Goal: Answer question/provide support

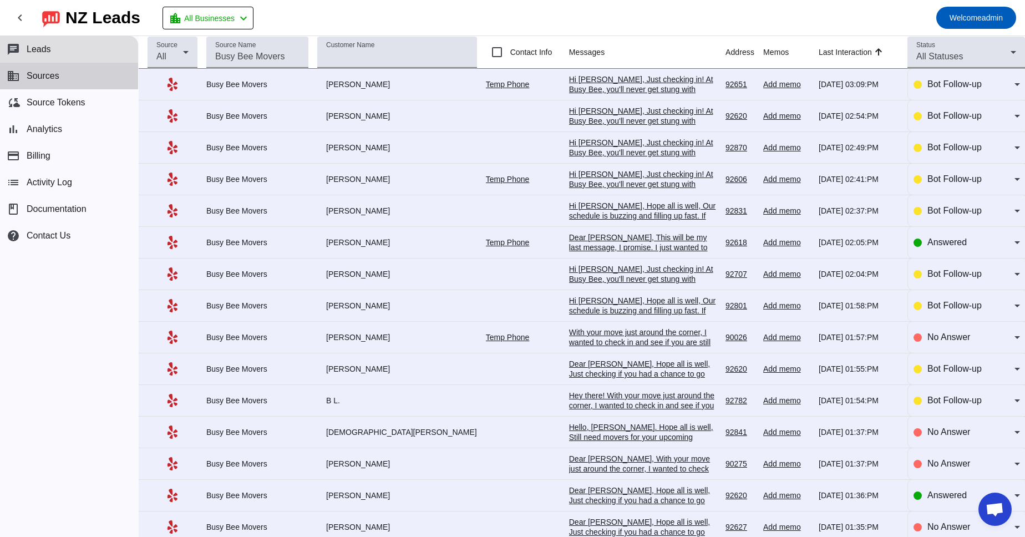
click at [64, 73] on button "business Sources" at bounding box center [69, 76] width 138 height 27
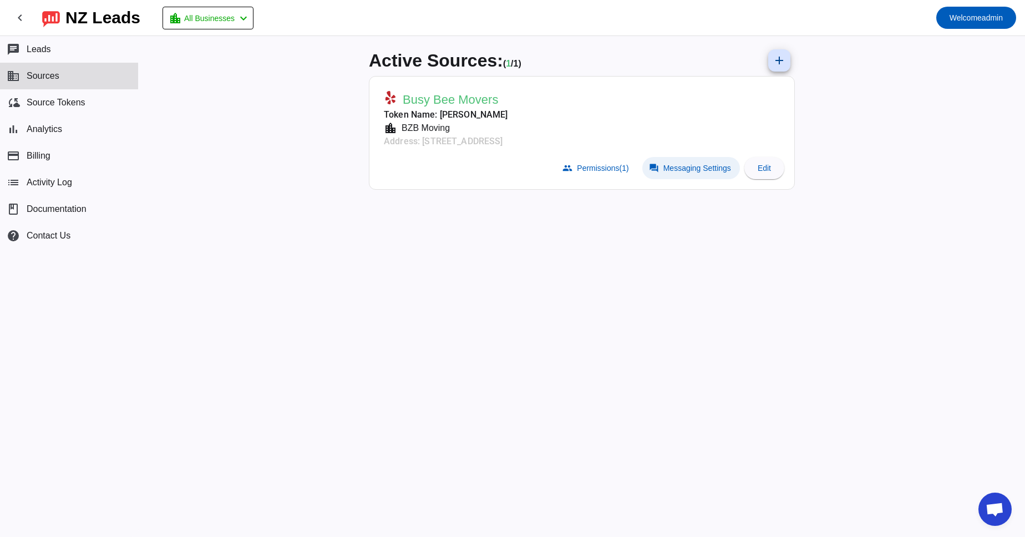
click at [719, 170] on span "Messaging Settings" at bounding box center [697, 168] width 68 height 9
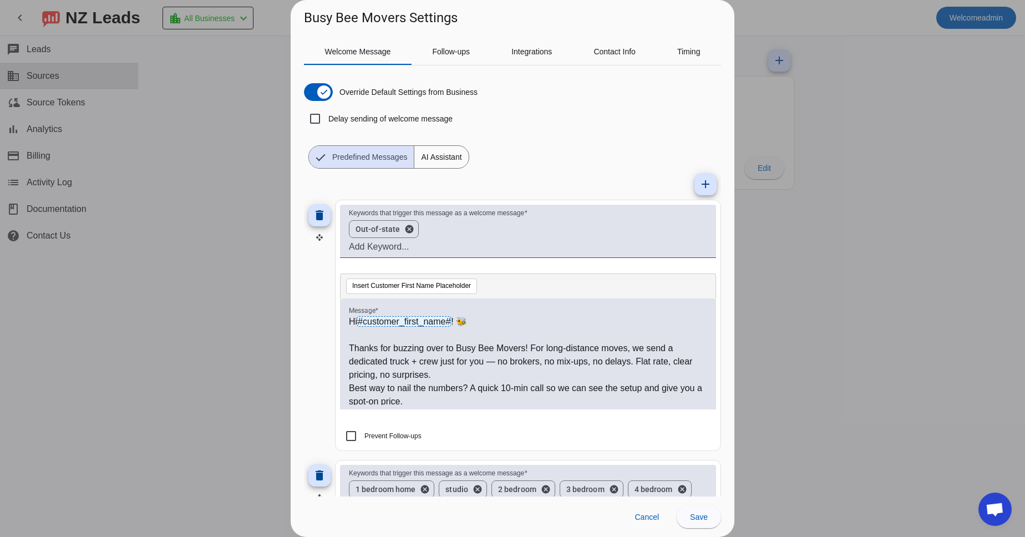
click at [812, 165] on div at bounding box center [512, 268] width 1025 height 537
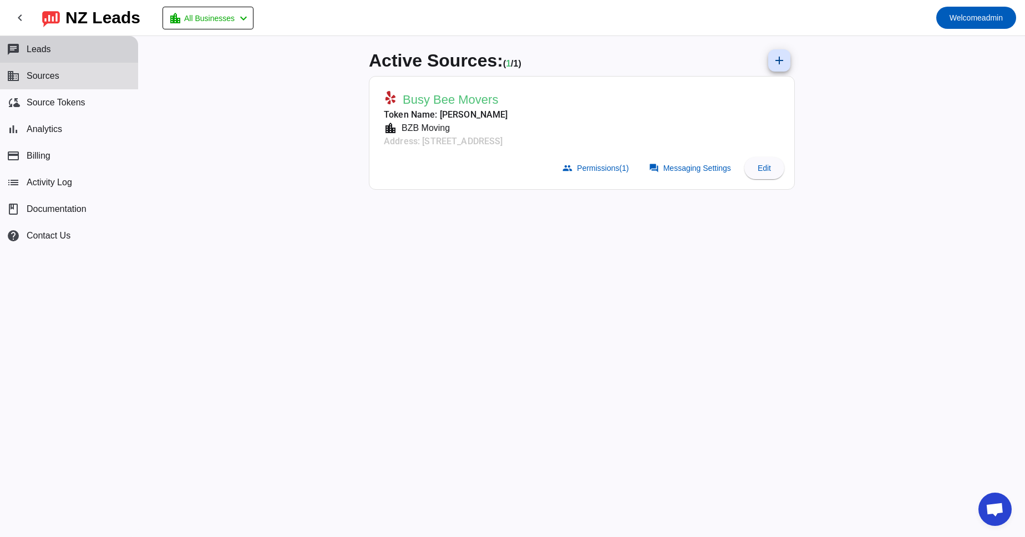
click at [67, 58] on button "chat Leads" at bounding box center [69, 49] width 138 height 27
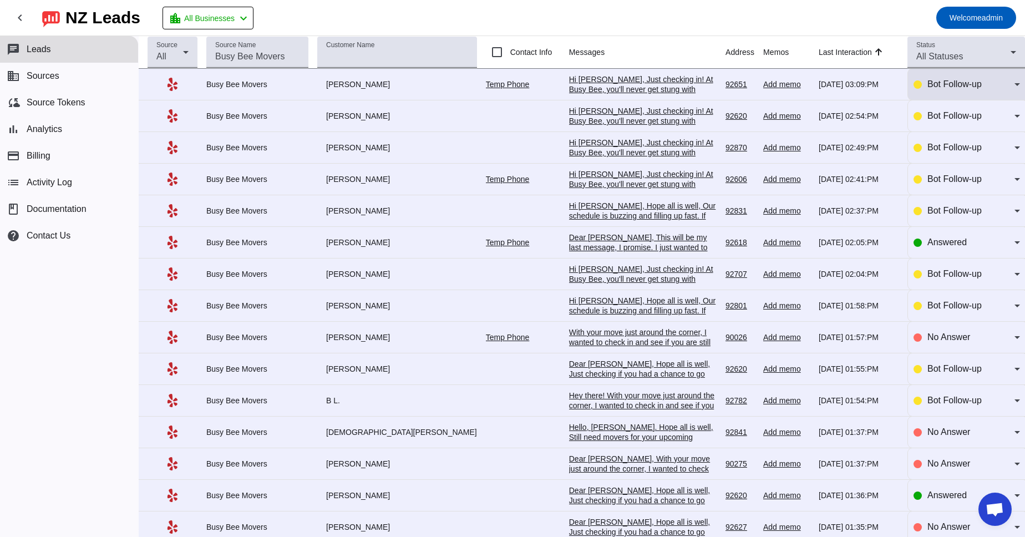
click at [981, 90] on div "Bot Follow-up" at bounding box center [970, 84] width 87 height 13
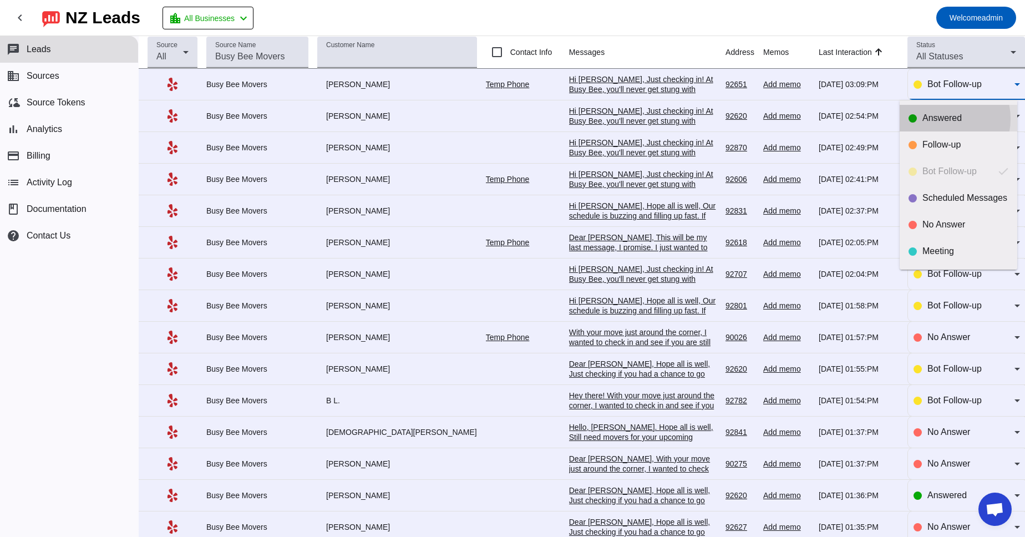
click at [942, 119] on div "Answered" at bounding box center [965, 118] width 86 height 11
